Goal: Task Accomplishment & Management: Manage account settings

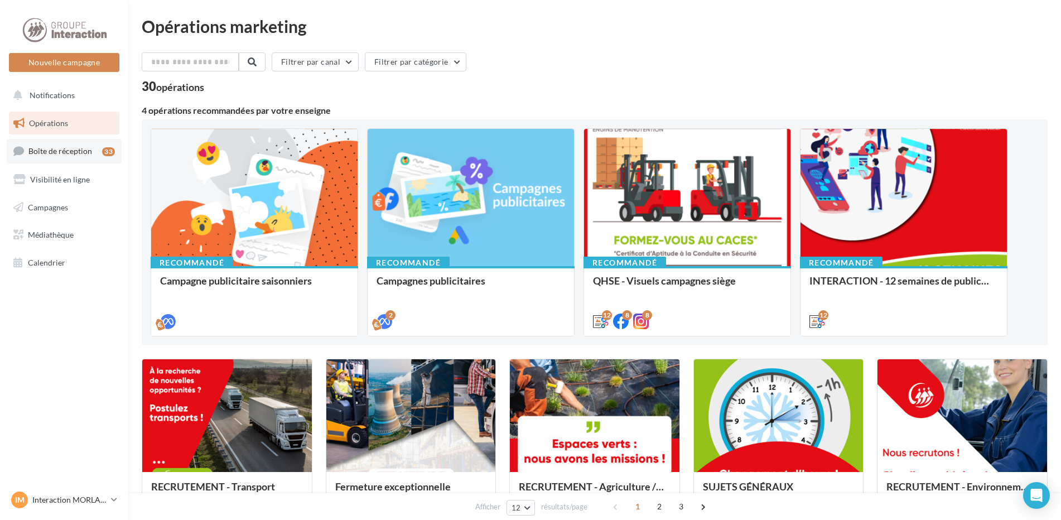
click at [71, 158] on link "Boîte de réception 33" at bounding box center [64, 151] width 115 height 24
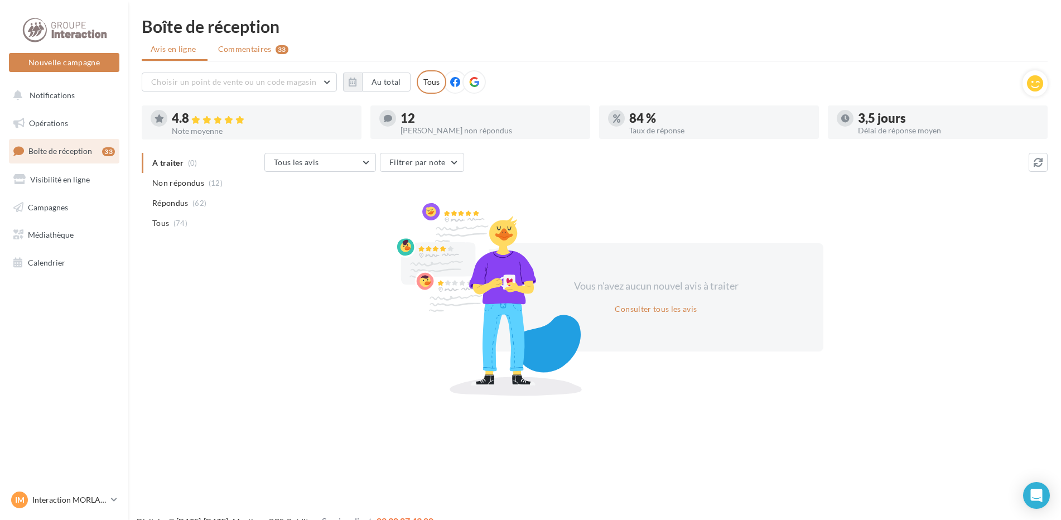
click at [279, 54] on div "33" at bounding box center [282, 49] width 13 height 9
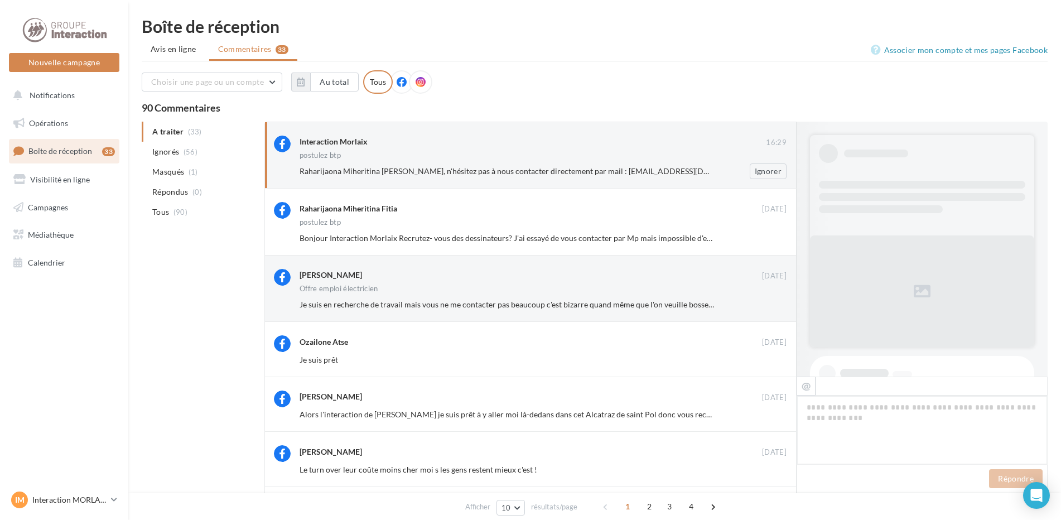
scroll to position [470, 0]
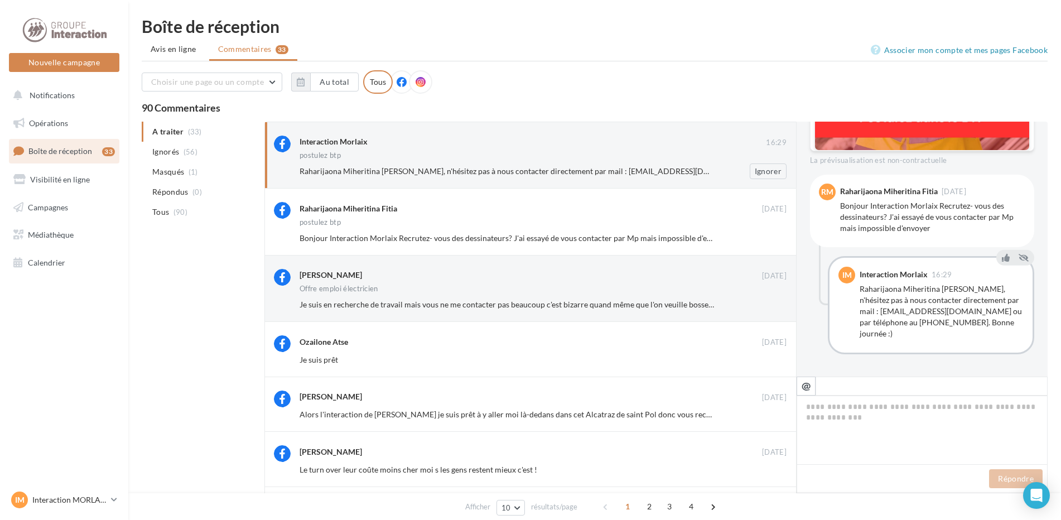
click at [411, 170] on span "Raharijaona Miheritina [PERSON_NAME], n'hésitez pas à nous contacter directemen…" at bounding box center [631, 170] width 662 height 9
click at [406, 298] on div "Je suis en recherche de travail mais vous ne me contacter pas beaucoup c'est bi…" at bounding box center [548, 305] width 496 height 16
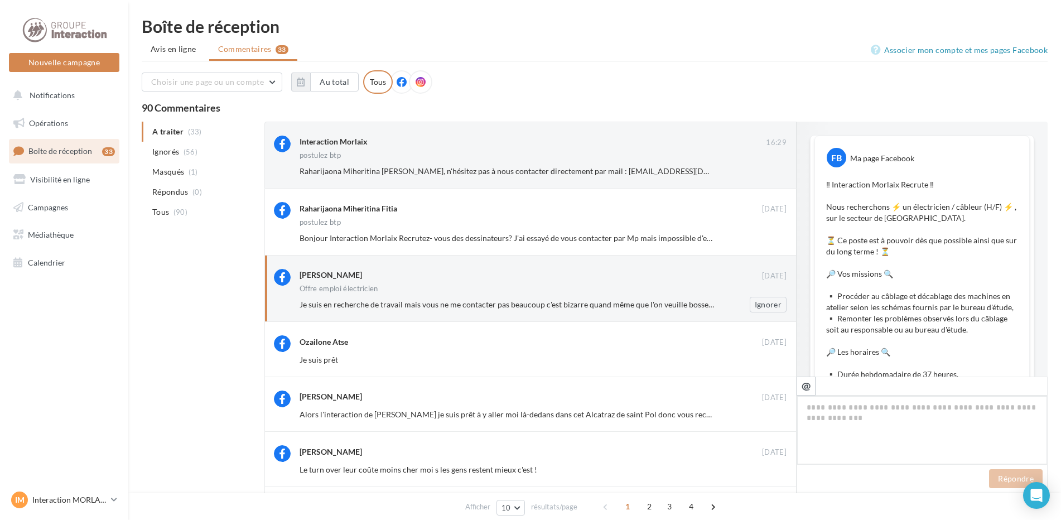
scroll to position [590, 0]
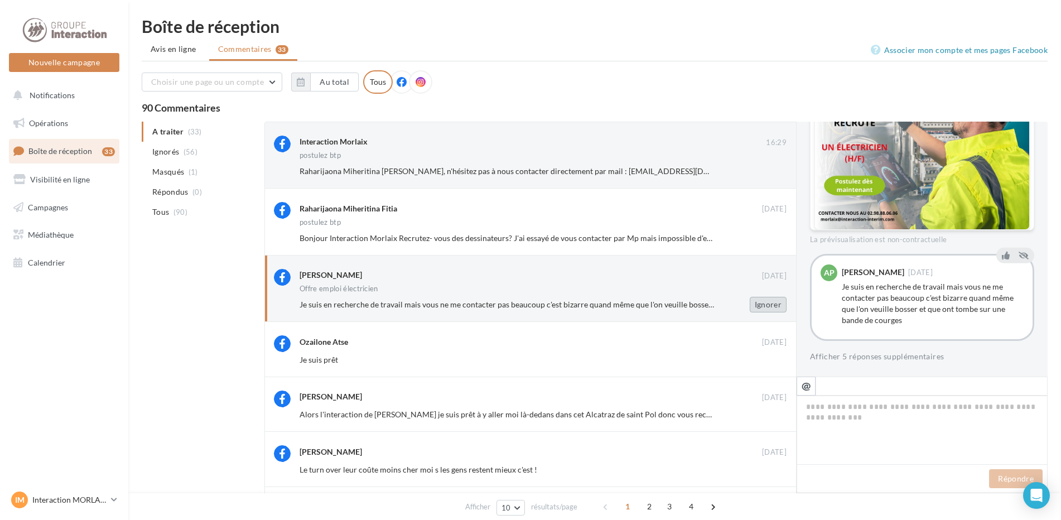
click at [763, 302] on button "Ignorer" at bounding box center [768, 305] width 37 height 16
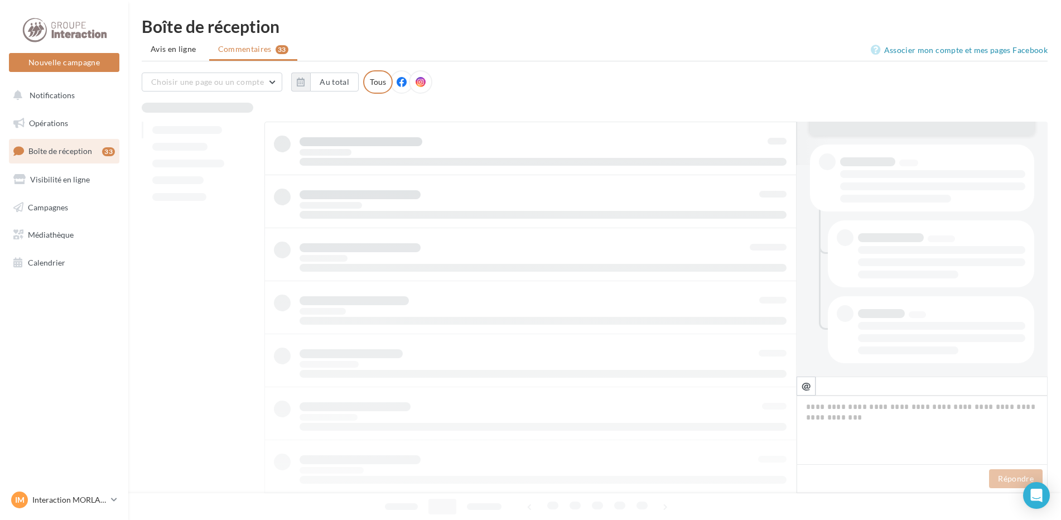
scroll to position [211, 0]
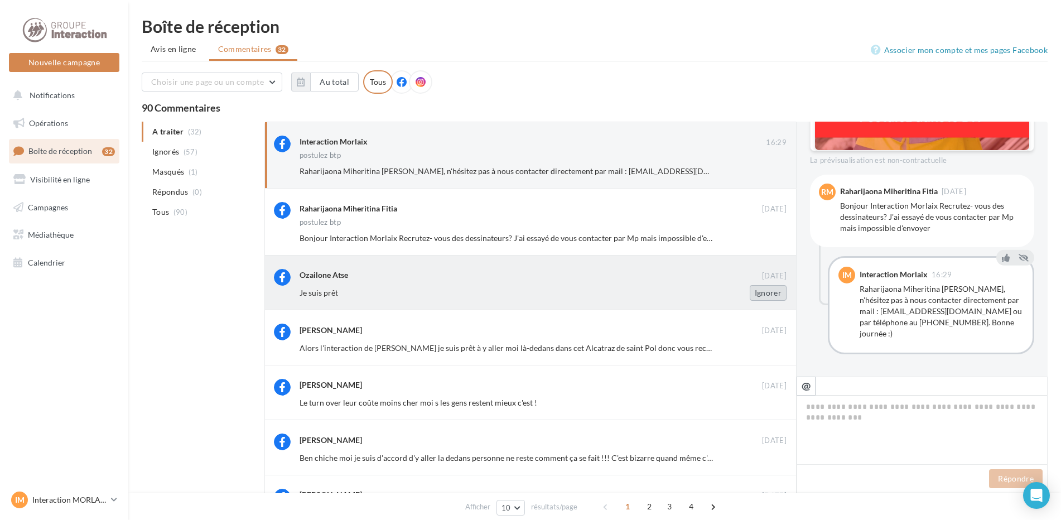
click at [763, 298] on button "Ignorer" at bounding box center [768, 293] width 37 height 16
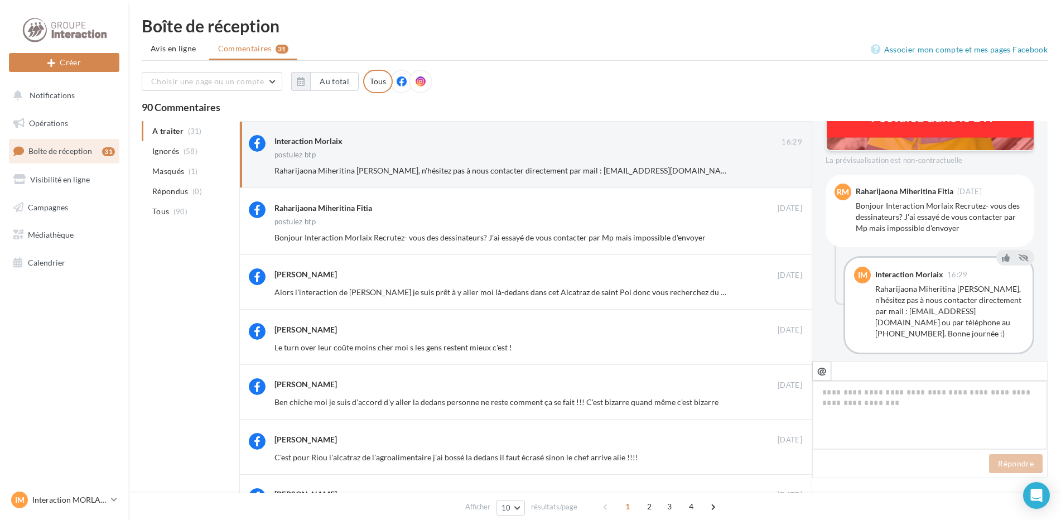
scroll to position [460, 0]
